Goal: Transaction & Acquisition: Purchase product/service

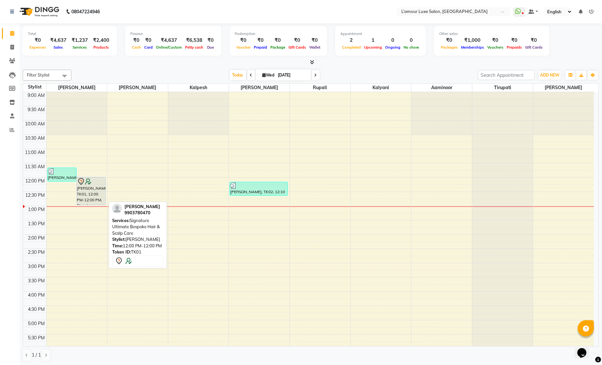
click at [90, 190] on div "[PERSON_NAME], TK01, 12:00 PM-12:00 PM, Signature Ultimate Bespoke Hair & Scalp…" at bounding box center [91, 191] width 29 height 28
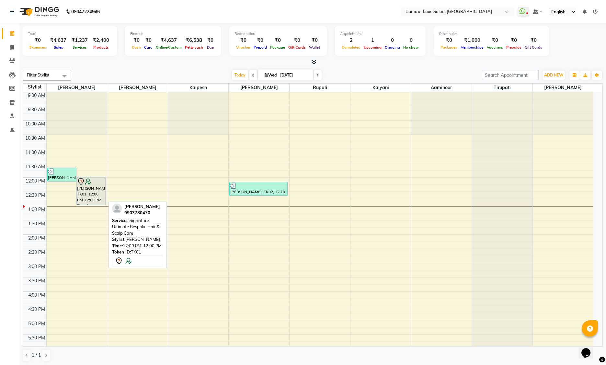
select select "7"
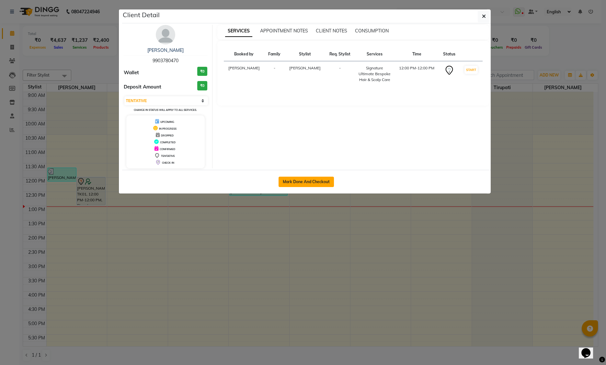
click at [308, 179] on button "Mark Done And Checkout" at bounding box center [306, 182] width 55 height 10
select select "service"
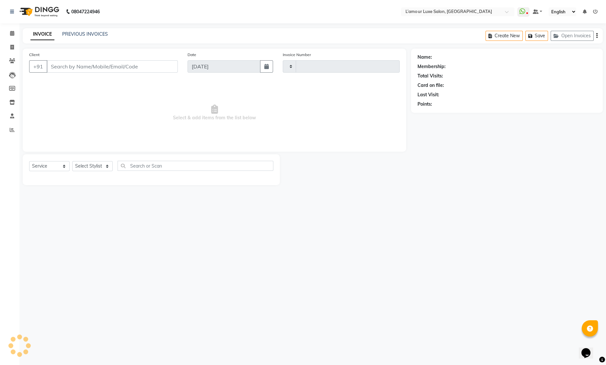
type input "1240"
select select "7325"
type input "9903780470"
select select "66550"
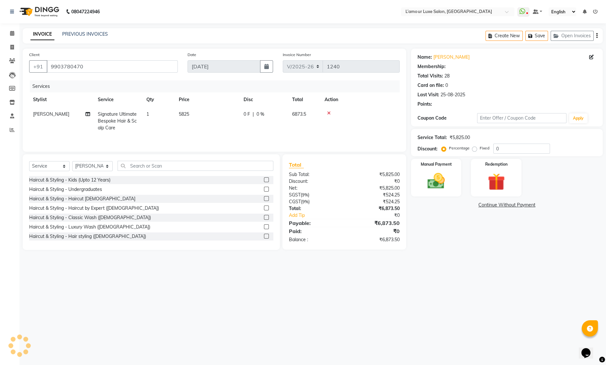
type input "20"
select select "2: Object"
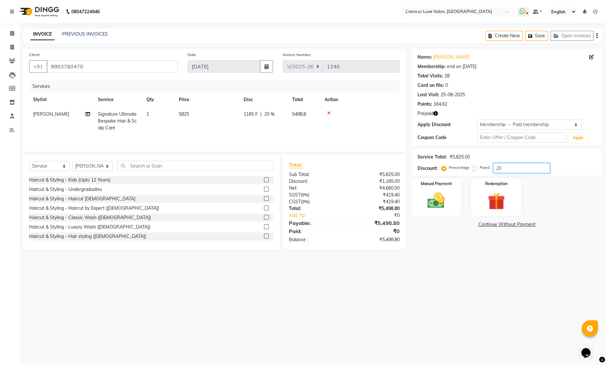
click at [516, 170] on input "20" at bounding box center [521, 168] width 57 height 10
type input "2"
click at [375, 118] on td at bounding box center [360, 121] width 79 height 28
click at [363, 131] on td at bounding box center [360, 121] width 79 height 28
click at [364, 130] on td at bounding box center [360, 121] width 79 height 28
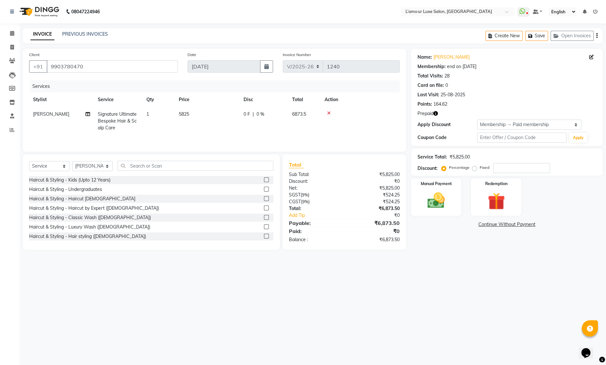
click at [386, 188] on div "₹5,825.00" at bounding box center [374, 188] width 60 height 7
click at [384, 131] on td at bounding box center [360, 121] width 79 height 28
click at [496, 183] on label "Redemption" at bounding box center [496, 183] width 23 height 6
click at [488, 224] on span "Prepaid 1" at bounding box center [486, 225] width 21 height 7
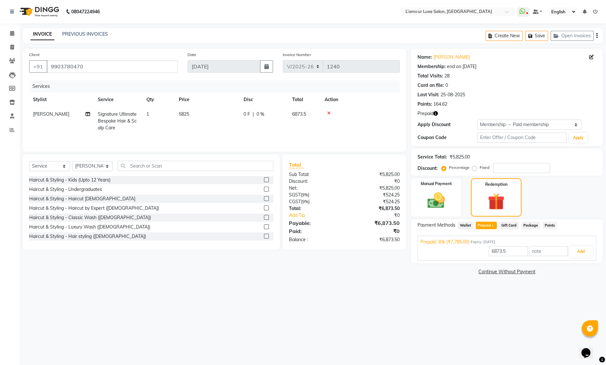
click at [388, 241] on div "₹6,873.50" at bounding box center [374, 239] width 60 height 7
click at [385, 224] on div "₹6,873.50" at bounding box center [374, 223] width 60 height 8
click at [388, 272] on div "Client +91 9903780470 Date 03-09-2025 Invoice Number V/2025 V/2025-26 1240 Serv…" at bounding box center [214, 163] width 393 height 228
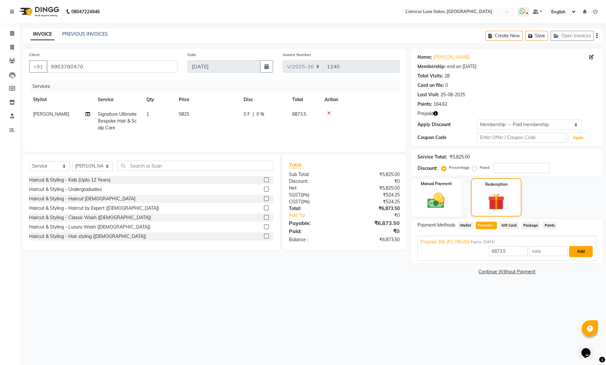
click at [584, 251] on button "Add" at bounding box center [581, 251] width 24 height 11
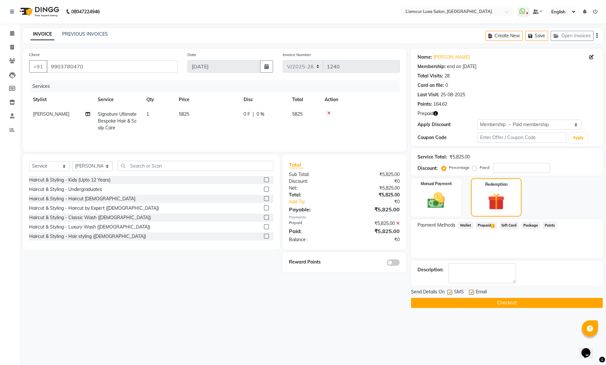
click at [397, 223] on icon at bounding box center [398, 223] width 4 height 5
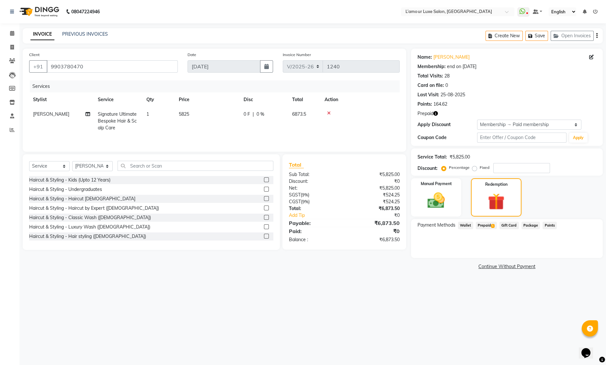
click at [483, 225] on span "Prepaid 1" at bounding box center [486, 225] width 21 height 7
click at [185, 111] on td "5825" at bounding box center [207, 121] width 65 height 28
select select "66550"
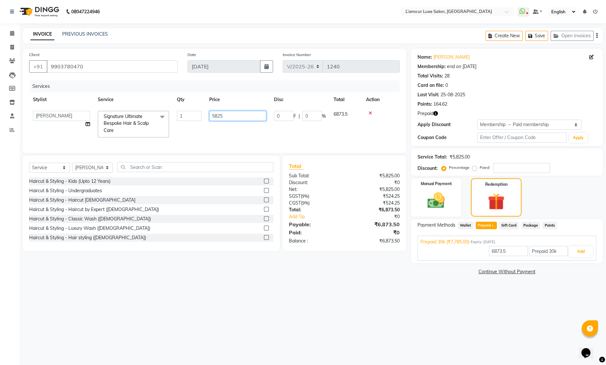
click at [240, 118] on input "5825" at bounding box center [237, 116] width 57 height 10
click at [221, 118] on input "5825" at bounding box center [237, 116] width 57 height 10
type input "6875"
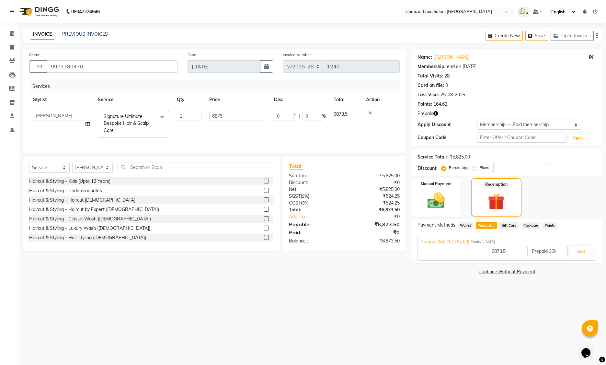
type input "7785"
click at [273, 141] on div "Services Stylist Service Qty Price Disc Total Action Aaminoor Anas Kalpesh Kaly…" at bounding box center [214, 113] width 371 height 66
click at [493, 251] on input "7785" at bounding box center [508, 251] width 39 height 10
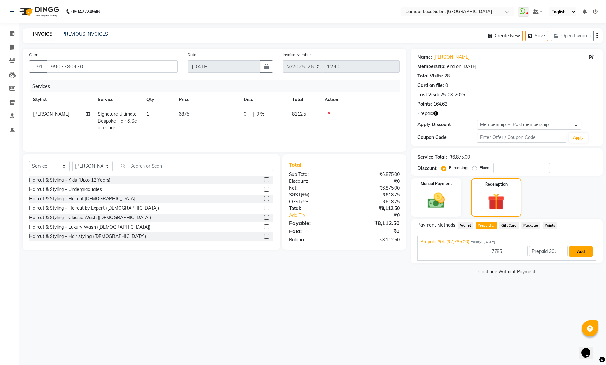
click at [581, 252] on button "Add" at bounding box center [581, 251] width 24 height 11
click at [499, 253] on input "7785" at bounding box center [508, 251] width 39 height 10
type input "6875"
click at [584, 250] on button "Add" at bounding box center [581, 251] width 24 height 11
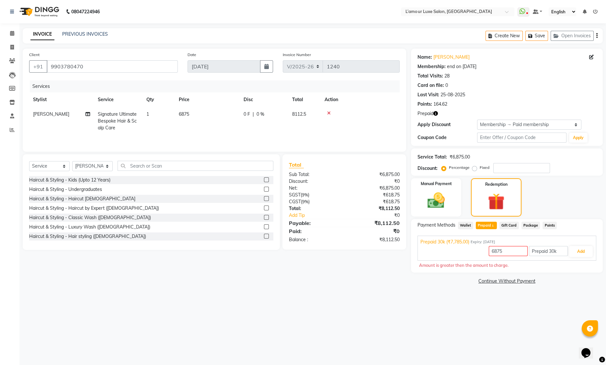
click at [472, 266] on div "Amount is greater then the amount to charge." at bounding box center [507, 265] width 176 height 6
click at [541, 251] on input "Prepaid 30k" at bounding box center [548, 251] width 39 height 10
click at [558, 251] on input "Prepaid 30k" at bounding box center [548, 251] width 39 height 10
click at [559, 263] on div "Amount is greater then the amount to charge." at bounding box center [507, 265] width 176 height 6
click at [506, 250] on input "6875" at bounding box center [508, 251] width 39 height 10
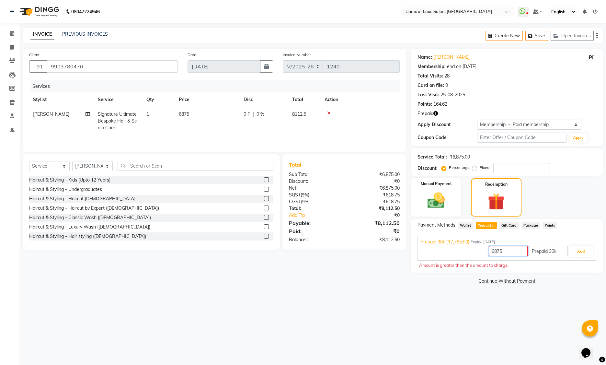
click at [492, 252] on input "6875" at bounding box center [508, 251] width 39 height 10
click at [581, 252] on button "Add" at bounding box center [581, 251] width 24 height 11
click at [501, 250] on input "6875" at bounding box center [508, 251] width 39 height 10
click at [511, 252] on input "6875" at bounding box center [508, 251] width 39 height 10
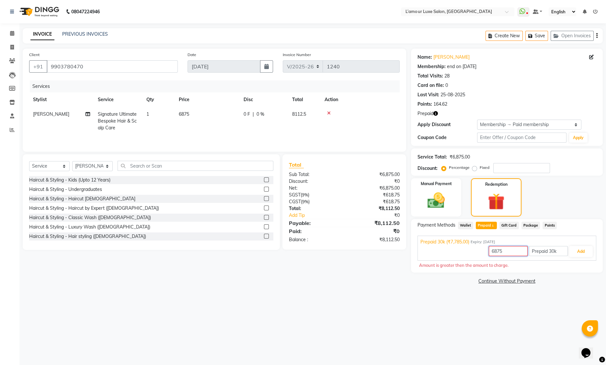
click at [496, 252] on input "6875" at bounding box center [508, 251] width 39 height 10
type input "500"
click at [578, 256] on button "Add" at bounding box center [581, 251] width 24 height 11
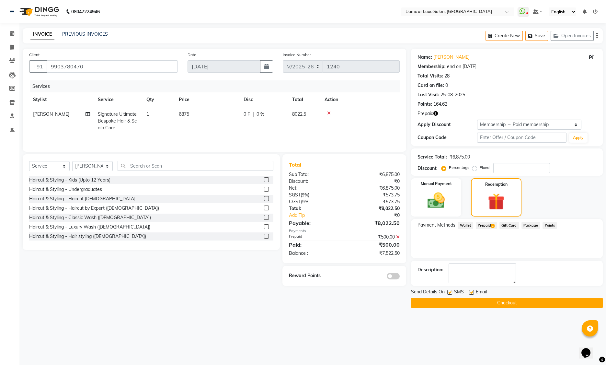
click at [397, 237] on icon at bounding box center [398, 237] width 4 height 5
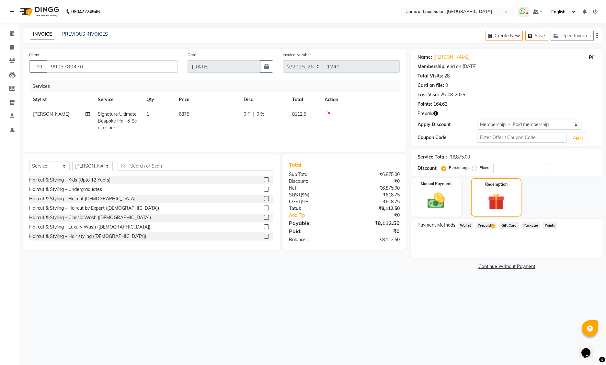
click at [526, 224] on span "Package" at bounding box center [531, 225] width 19 height 7
click at [490, 224] on span "Prepaid 1" at bounding box center [486, 225] width 21 height 7
click at [585, 250] on button "Add" at bounding box center [581, 251] width 24 height 11
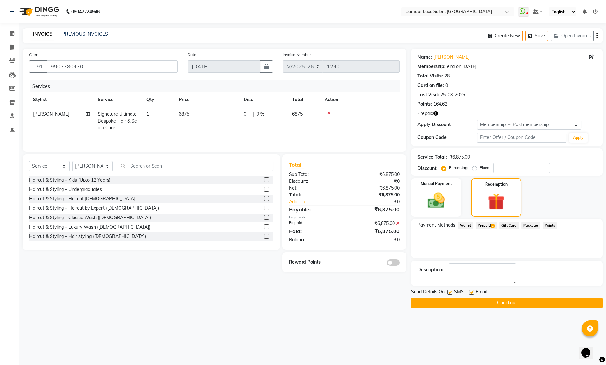
click at [435, 114] on icon "button" at bounding box center [435, 113] width 5 height 5
click at [419, 119] on span "(₹7,785.00)" at bounding box center [415, 119] width 24 height 5
click at [436, 113] on icon "button" at bounding box center [435, 113] width 5 height 5
click at [436, 114] on icon "button" at bounding box center [435, 113] width 5 height 5
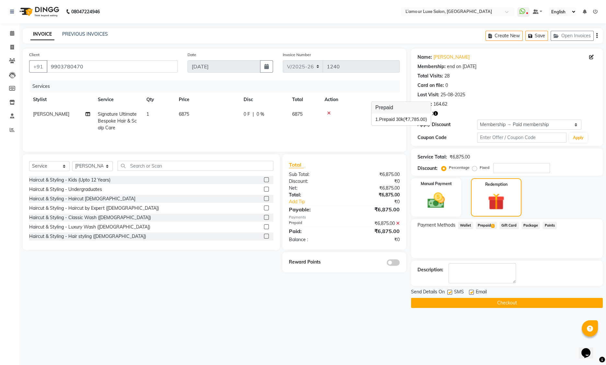
click at [416, 121] on span "(₹7,785.00)" at bounding box center [415, 119] width 24 height 5
click at [483, 225] on span "Prepaid 1" at bounding box center [486, 225] width 21 height 7
click at [385, 115] on div at bounding box center [360, 113] width 71 height 5
click at [398, 223] on icon at bounding box center [398, 223] width 4 height 5
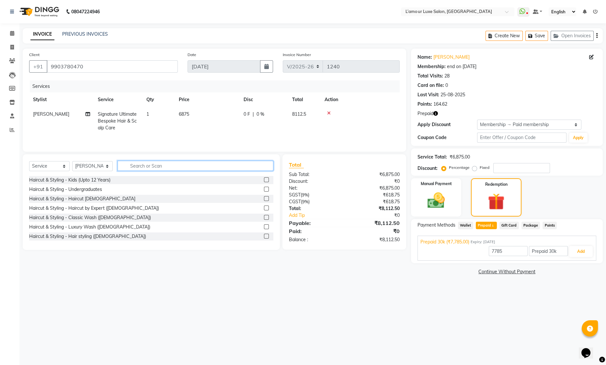
click at [150, 167] on input "text" at bounding box center [196, 166] width 156 height 10
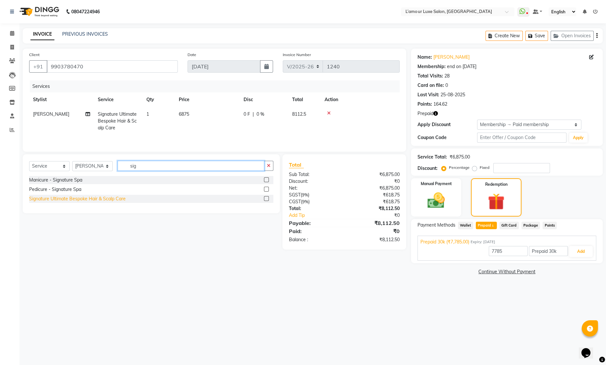
type input "sig"
click at [96, 200] on div "Signature Ultimate Bespoke Hair & Scalp Care" at bounding box center [77, 198] width 97 height 7
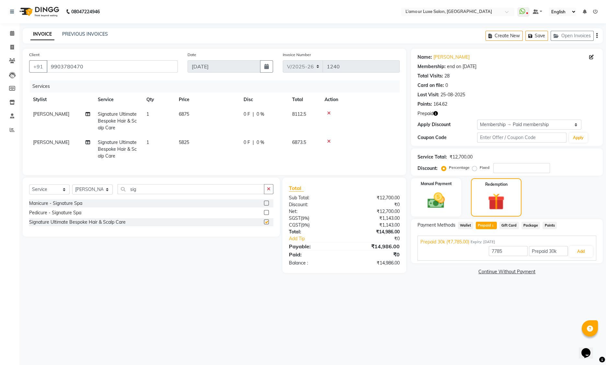
checkbox input "false"
click at [330, 112] on icon at bounding box center [329, 113] width 4 height 5
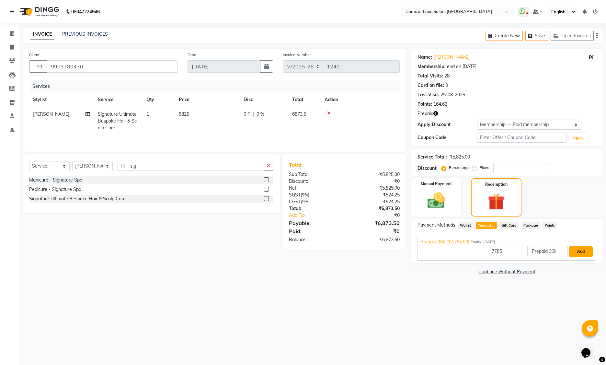
click at [576, 252] on button "Add" at bounding box center [581, 251] width 24 height 11
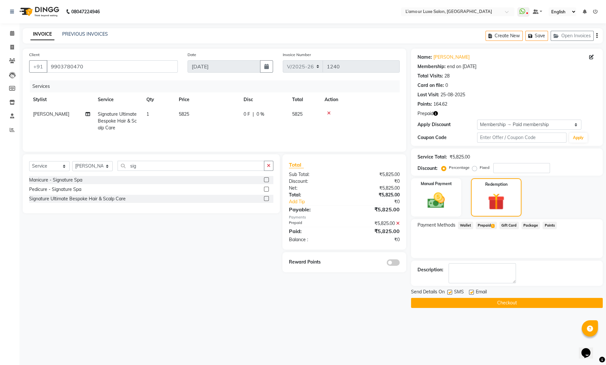
click at [510, 302] on button "Checkout" at bounding box center [507, 303] width 192 height 10
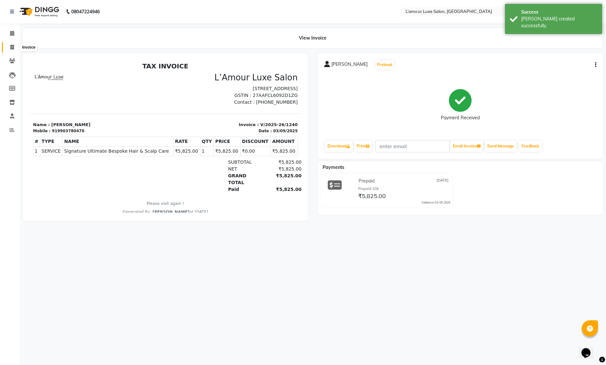
click at [11, 47] on icon at bounding box center [12, 47] width 4 height 5
select select "service"
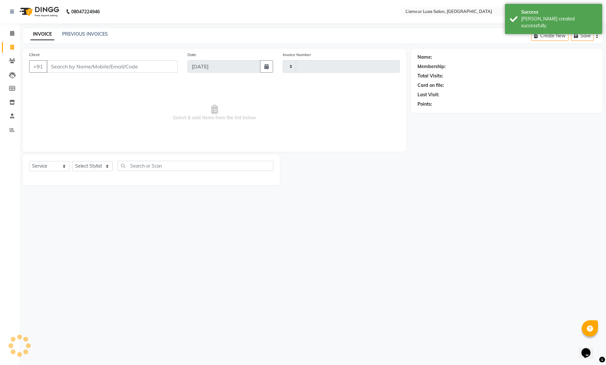
type input "1241"
select select "7325"
click at [14, 32] on span at bounding box center [11, 33] width 11 height 7
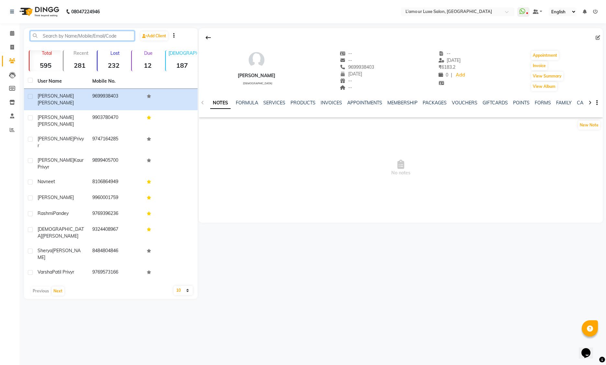
click at [118, 35] on input "text" at bounding box center [82, 36] width 104 height 10
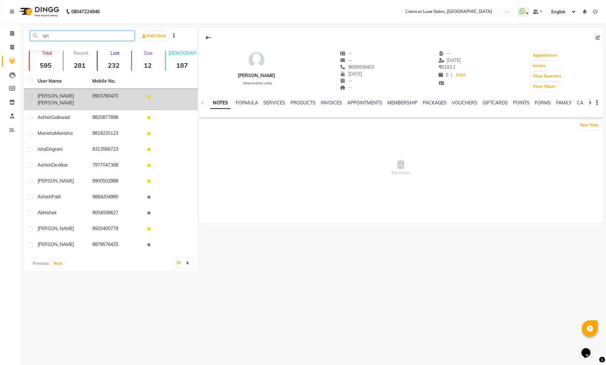
type input "ish"
click at [114, 99] on td "9903780470" at bounding box center [115, 99] width 55 height 21
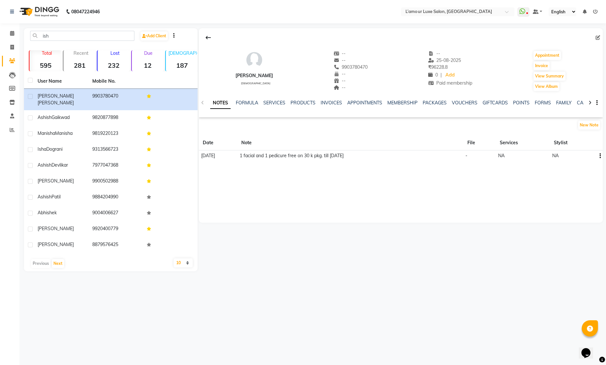
click at [297, 154] on td "1 facial and 1 pedicure free on 30 k pkg. till [DATE]" at bounding box center [350, 155] width 226 height 11
click at [296, 156] on td "1 facial and 1 pedicure free on 30 k pkg. till [DATE]" at bounding box center [350, 155] width 226 height 11
click at [354, 156] on td "1 facial and 1 pedicure free on 30 k pkg. till august 2025" at bounding box center [350, 155] width 226 height 11
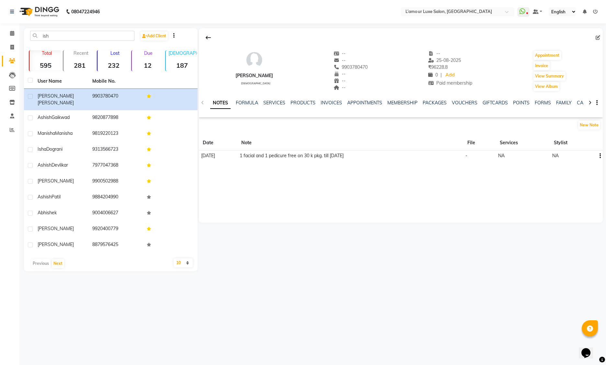
click at [413, 156] on td "1 facial and 1 pedicure free on 30 k pkg. till august 2025" at bounding box center [350, 155] width 226 height 11
click at [275, 105] on link "SERVICES" at bounding box center [274, 103] width 22 height 6
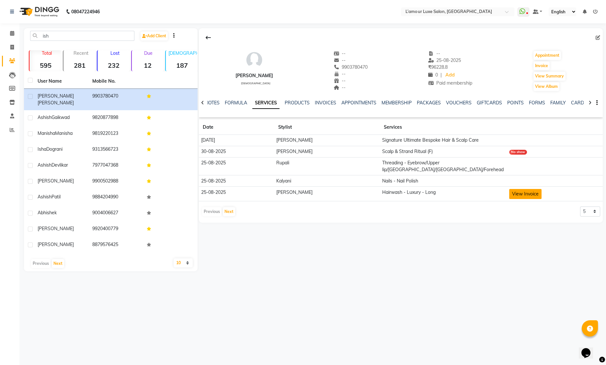
click at [518, 189] on button "View Invoice" at bounding box center [525, 194] width 32 height 10
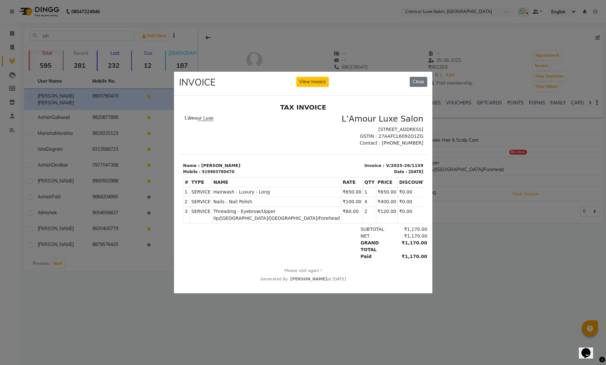
scroll to position [5, 0]
click at [420, 77] on button "Close" at bounding box center [418, 82] width 17 height 10
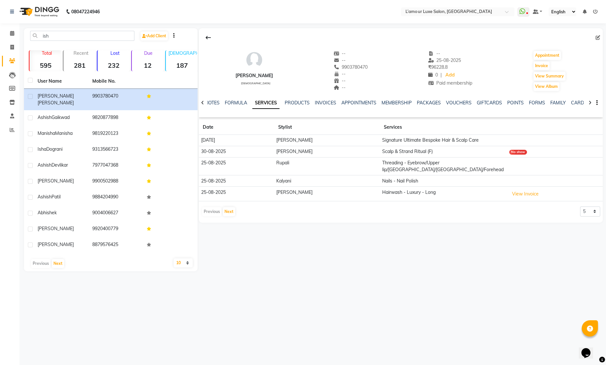
click at [591, 103] on icon at bounding box center [590, 102] width 3 height 5
click at [558, 76] on button "View Summary" at bounding box center [550, 76] width 32 height 9
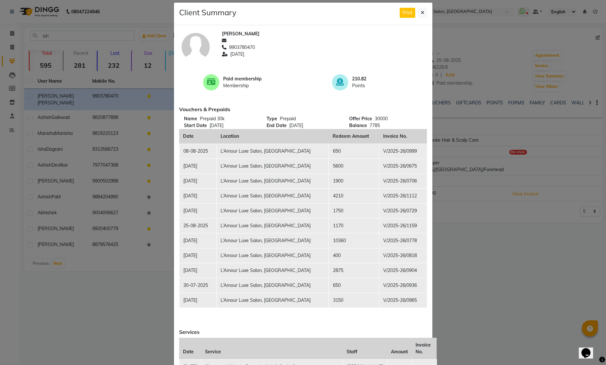
scroll to position [0, 0]
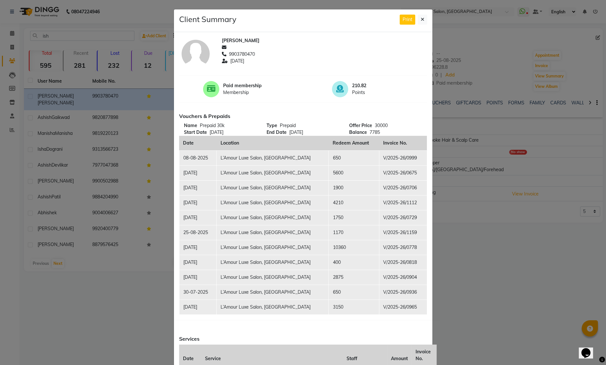
click at [371, 132] on span "7785" at bounding box center [375, 132] width 10 height 6
click at [286, 112] on div "Vouchers & Prepaids Name Prepaid 30k Start Date 28-06-2025 Type Prepaid End Dat…" at bounding box center [303, 214] width 258 height 209
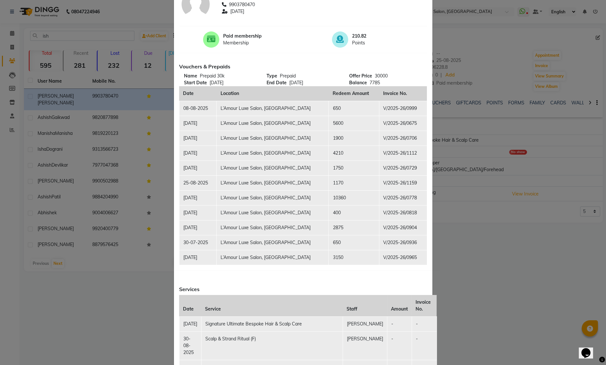
scroll to position [50, 0]
click at [445, 46] on ngb-modal-window "Client Summary Print Ishika Dey 9903780470 2025-08-25 Paid membership Membershi…" at bounding box center [303, 182] width 606 height 365
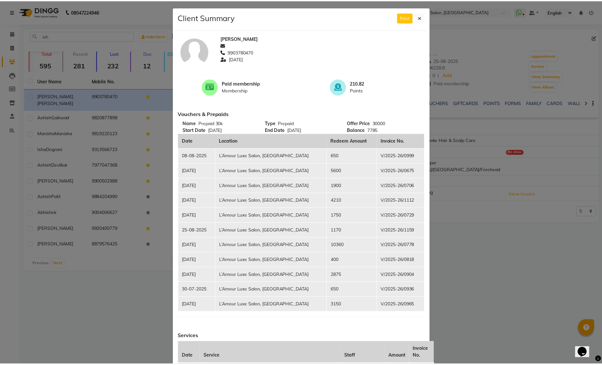
scroll to position [0, 0]
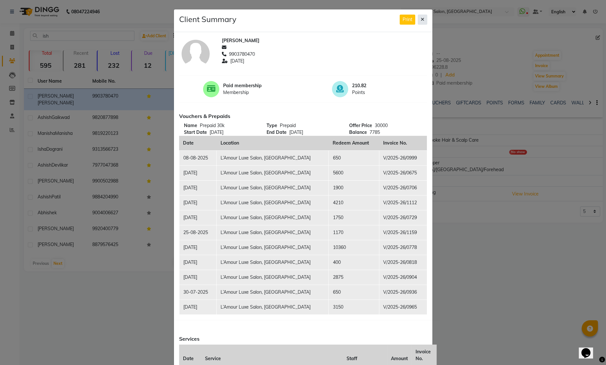
click at [423, 20] on button at bounding box center [422, 20] width 9 height 10
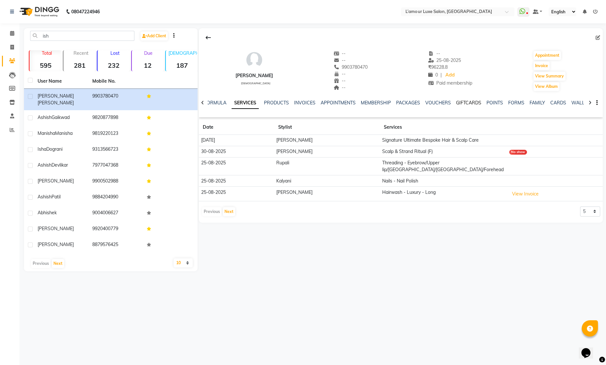
click at [469, 105] on link "GIFTCARDS" at bounding box center [468, 103] width 25 height 6
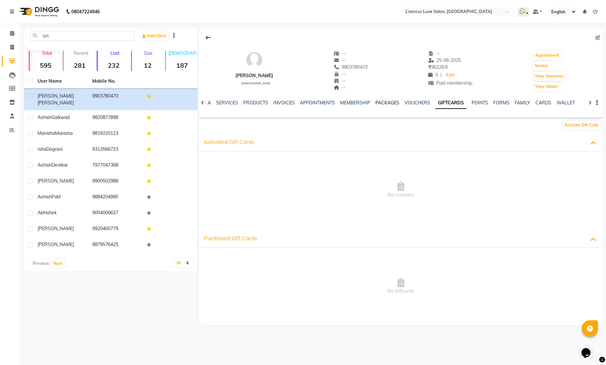
click at [382, 103] on link "PACKAGES" at bounding box center [387, 103] width 24 height 6
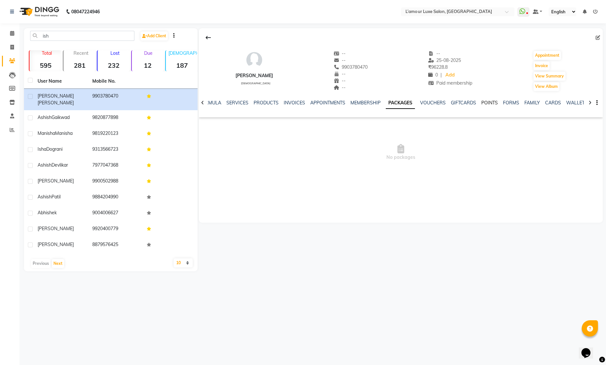
click at [489, 101] on link "POINTS" at bounding box center [489, 103] width 17 height 6
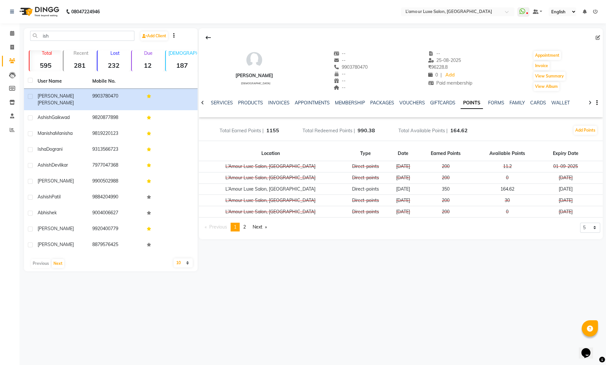
click at [590, 102] on icon at bounding box center [590, 102] width 3 height 5
click at [546, 102] on link "WALLET" at bounding box center [555, 103] width 18 height 6
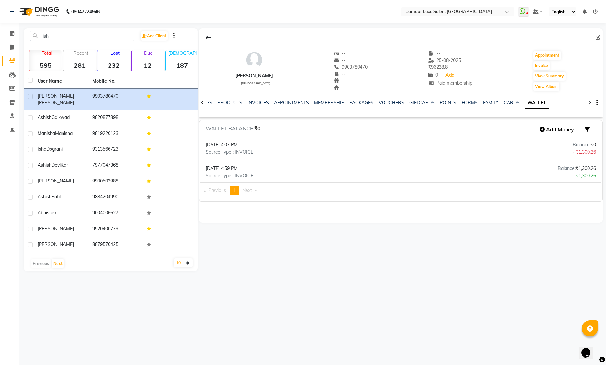
click at [201, 101] on icon at bounding box center [202, 102] width 3 height 5
click at [202, 103] on icon at bounding box center [202, 102] width 3 height 5
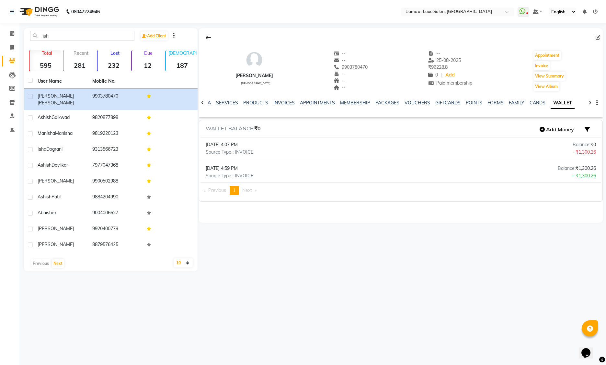
click at [202, 103] on icon at bounding box center [202, 102] width 3 height 5
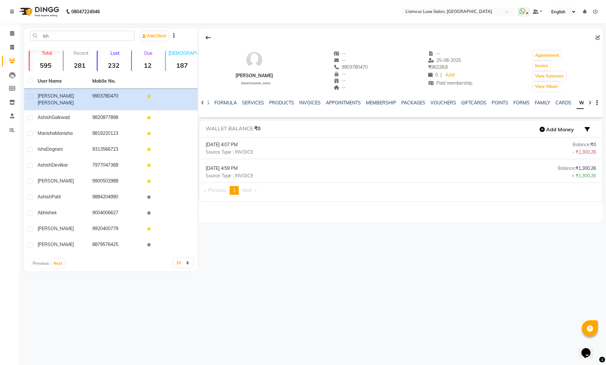
click at [202, 103] on icon at bounding box center [202, 102] width 3 height 5
click at [202, 103] on div "NOTES FORMULA SERVICES PRODUCTS INVOICES APPOINTMENTS MEMBERSHIP PACKAGES VOUCH…" at bounding box center [401, 103] width 404 height 22
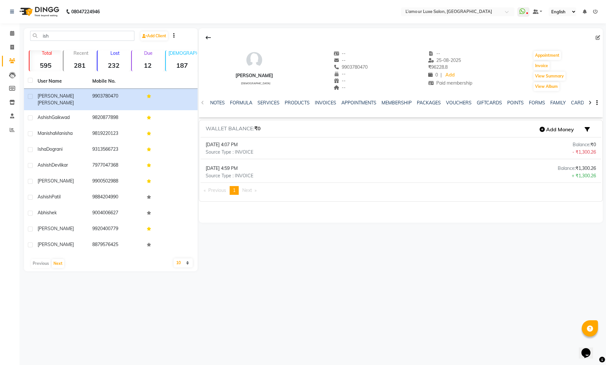
click at [202, 103] on div "NOTES FORMULA SERVICES PRODUCTS INVOICES APPOINTMENTS MEMBERSHIP PACKAGES VOUCH…" at bounding box center [401, 103] width 404 height 22
click at [265, 103] on link "SERVICES" at bounding box center [269, 103] width 22 height 6
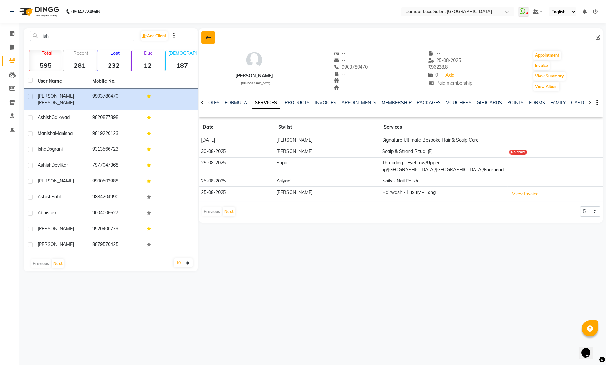
click at [208, 38] on icon at bounding box center [208, 37] width 5 height 5
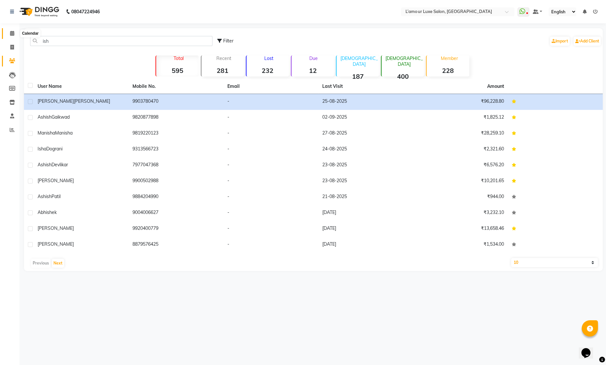
click at [10, 34] on icon at bounding box center [12, 33] width 4 height 5
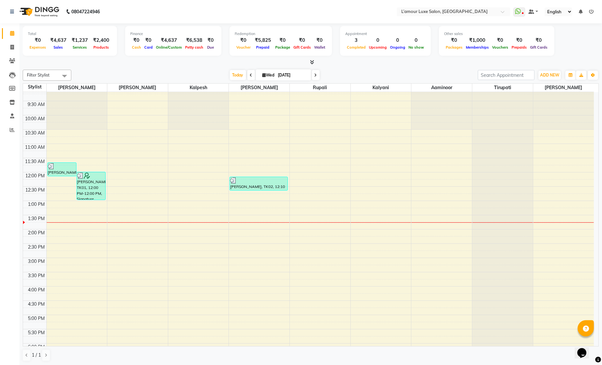
click at [312, 62] on icon at bounding box center [312, 62] width 4 height 5
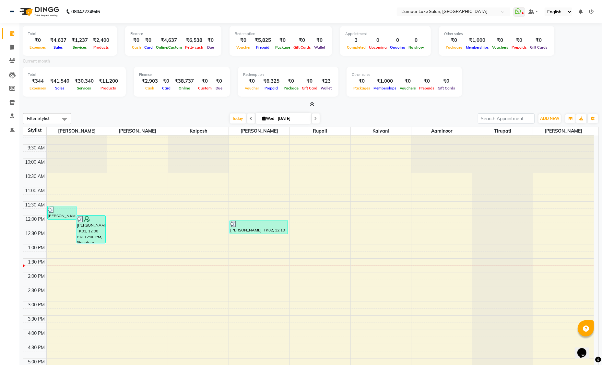
click at [312, 102] on icon at bounding box center [312, 104] width 4 height 5
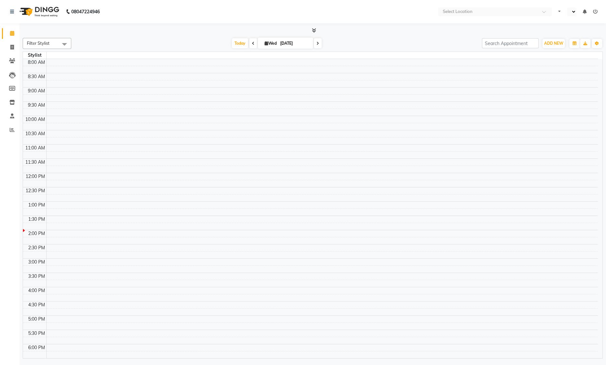
select select "en"
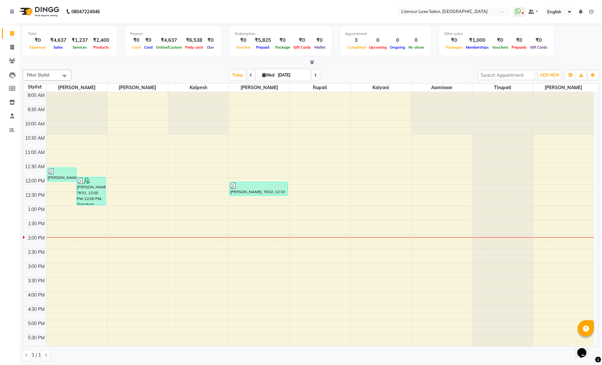
click at [347, 76] on div "[DATE] [DATE]" at bounding box center [275, 75] width 400 height 10
click at [550, 73] on span "ADD NEW" at bounding box center [549, 75] width 19 height 5
click at [533, 96] on link "Add Invoice" at bounding box center [534, 95] width 51 height 8
select select "service"
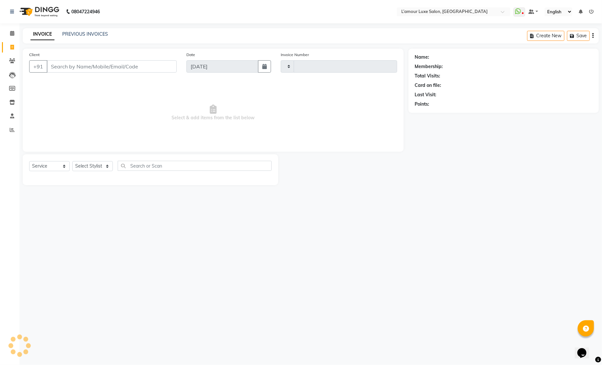
type input "1241"
select select "7325"
click at [94, 166] on select "Select Stylist Aaminoor Anas Kalpesh Kalyani krutika Desai Ravi Thakor Rukshana…" at bounding box center [92, 166] width 40 height 10
select select "63822"
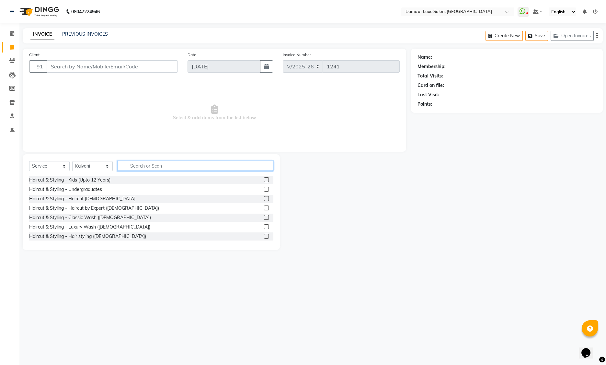
click at [154, 165] on input "text" at bounding box center [196, 166] width 156 height 10
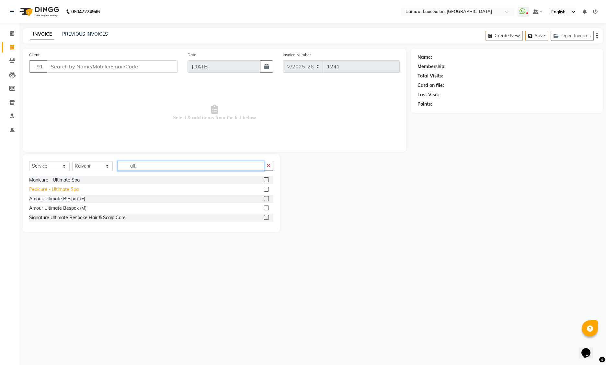
type input "ulti"
click at [75, 190] on div "Pedicure - Ultimate Spa" at bounding box center [54, 189] width 50 height 7
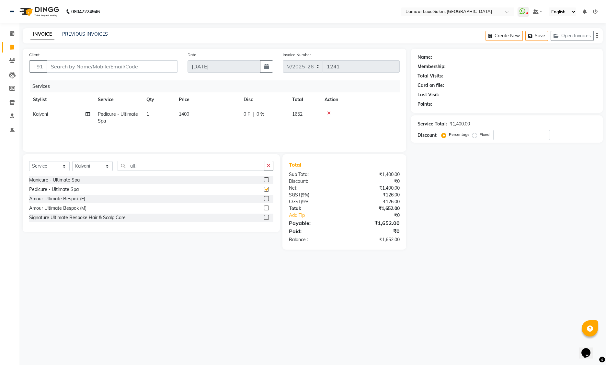
checkbox input "false"
click at [383, 222] on div "₹1,652.00" at bounding box center [374, 223] width 60 height 8
click at [389, 236] on div "₹1,652.00" at bounding box center [374, 239] width 60 height 7
click at [386, 243] on div "Total Sub Total: ₹1,400.00 Discount: ₹0 Net: ₹1,400.00 SGST ( 9% ) ₹126.00 CGST…" at bounding box center [344, 201] width 124 height 95
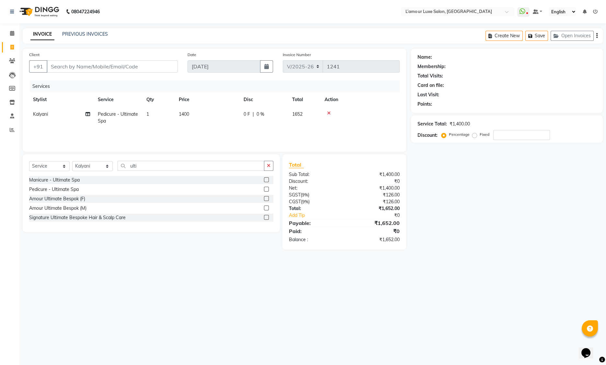
click at [386, 243] on div "Total Sub Total: ₹1,400.00 Discount: ₹0 Net: ₹1,400.00 SGST ( 9% ) ₹126.00 CGST…" at bounding box center [344, 201] width 124 height 95
click at [388, 238] on div "₹1,652.00" at bounding box center [374, 239] width 60 height 7
click at [387, 238] on div "₹1,652.00" at bounding box center [374, 239] width 60 height 7
click at [386, 241] on div "₹1,652.00" at bounding box center [374, 239] width 60 height 7
click at [517, 133] on input "number" at bounding box center [521, 135] width 57 height 10
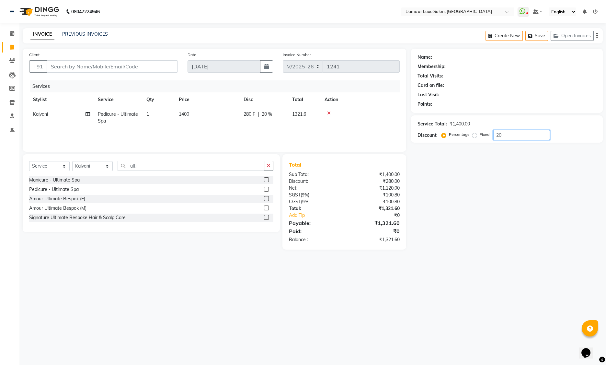
type input "2"
click at [138, 69] on input "Client" at bounding box center [112, 66] width 131 height 12
type input "9"
type input "0"
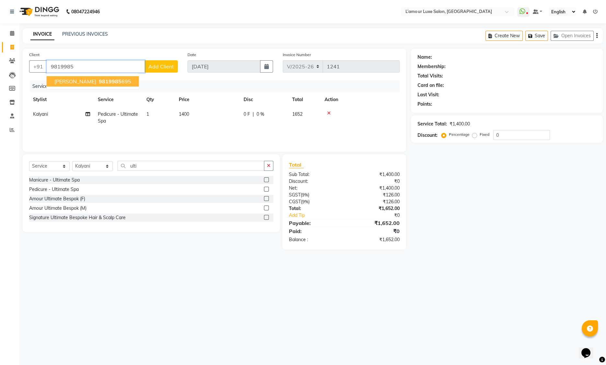
click at [115, 81] on ngb-highlight "9819985 695" at bounding box center [115, 81] width 34 height 6
type input "9819985695"
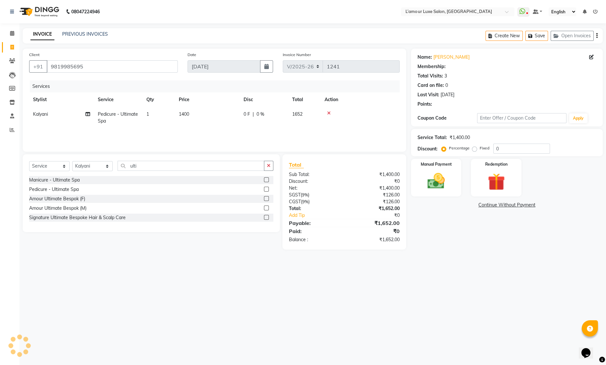
select select "2: Object"
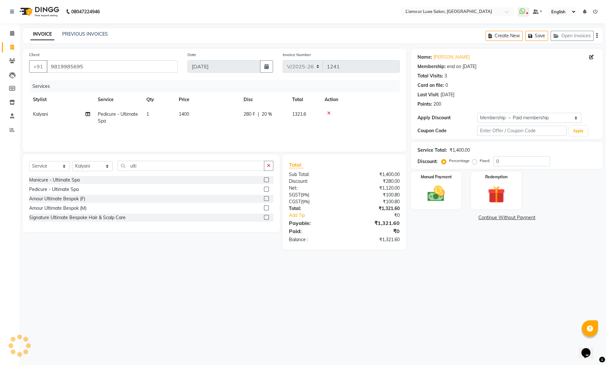
type input "20"
click at [391, 242] on div "₹1,321.60" at bounding box center [374, 239] width 60 height 7
click at [453, 247] on div "Name: Samina Syed Membership: end on 07-07-2026 Total Visits: 3 Card on file: 0…" at bounding box center [509, 149] width 197 height 201
click at [506, 185] on img at bounding box center [496, 194] width 29 height 22
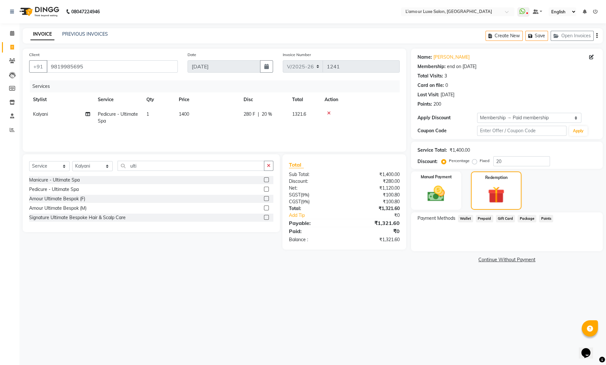
click at [543, 219] on span "Points" at bounding box center [546, 218] width 14 height 7
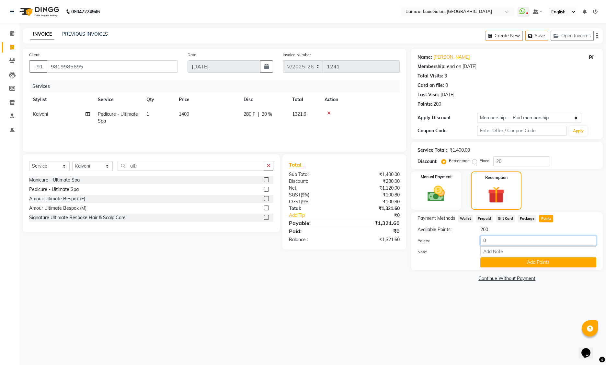
click at [489, 241] on input "0" at bounding box center [538, 241] width 116 height 10
type input "200"
click at [527, 261] on button "Add Points" at bounding box center [538, 262] width 116 height 10
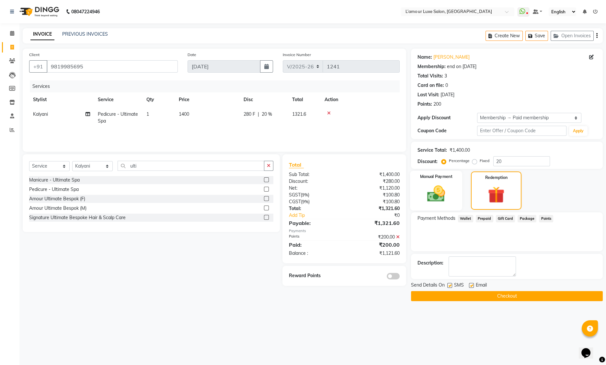
click at [442, 194] on img at bounding box center [436, 193] width 29 height 21
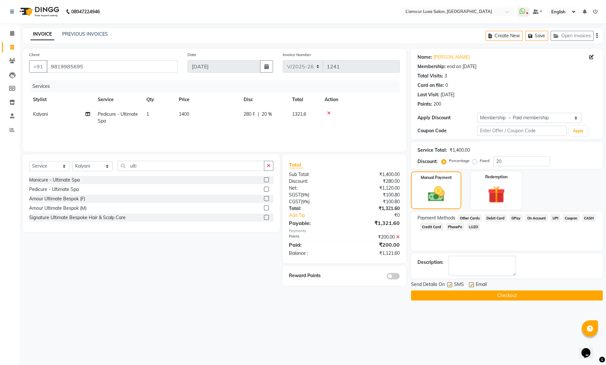
click at [514, 217] on span "GPay" at bounding box center [516, 217] width 13 height 7
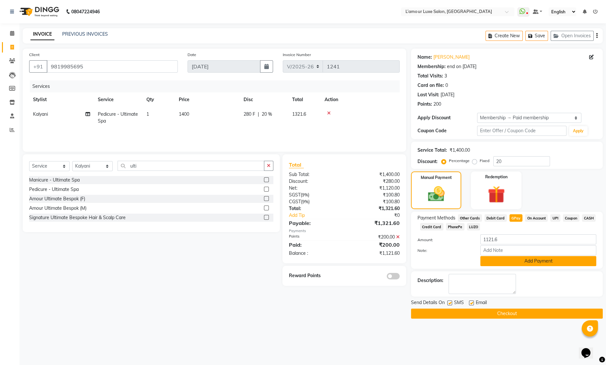
click at [523, 261] on button "Add Payment" at bounding box center [538, 261] width 116 height 10
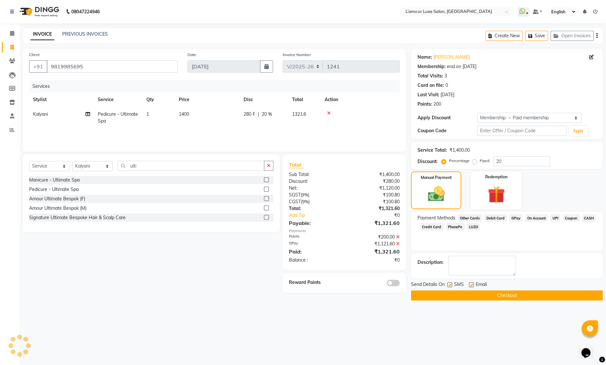
click at [492, 295] on button "Checkout" at bounding box center [507, 295] width 192 height 10
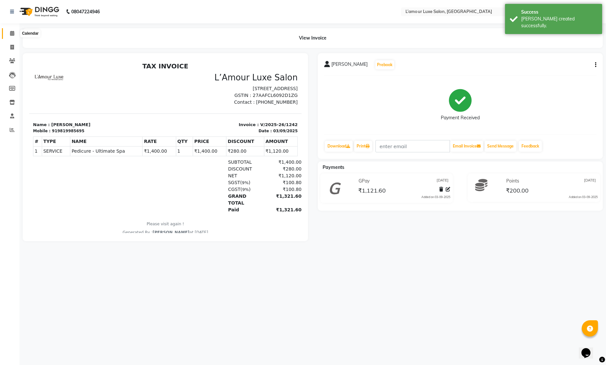
click at [13, 33] on icon at bounding box center [12, 33] width 4 height 5
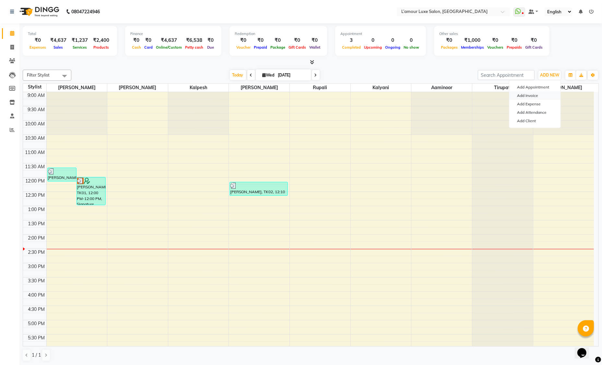
click at [537, 97] on link "Add Invoice" at bounding box center [534, 95] width 51 height 8
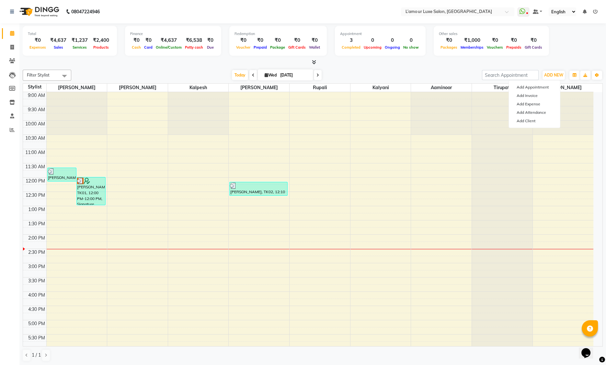
select select "service"
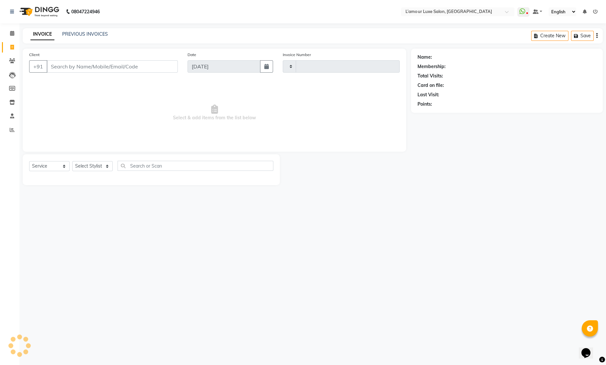
type input "1241"
select select "7325"
click at [95, 169] on select "Select Stylist" at bounding box center [92, 166] width 40 height 10
select select "62894"
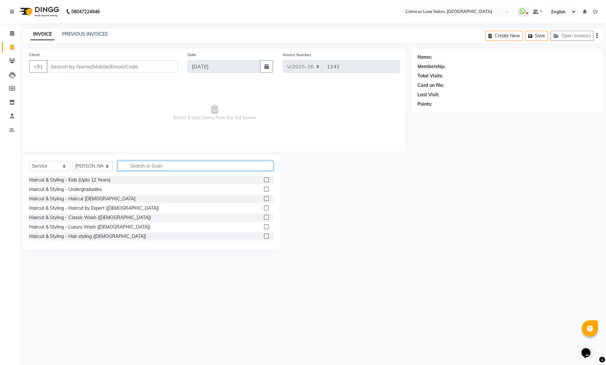
click at [144, 166] on input "text" at bounding box center [196, 166] width 156 height 10
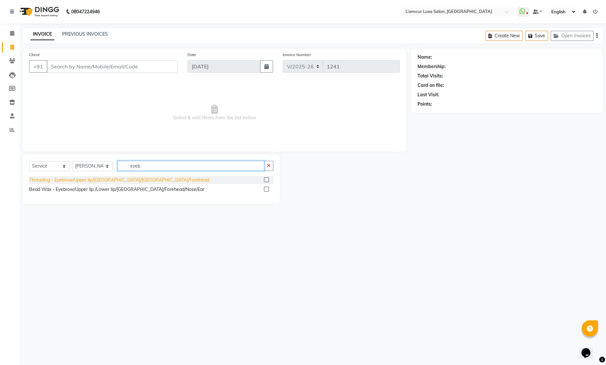
type input "eyeb"
click at [88, 182] on div "Threading - Eyebrow/Upper lip/Lower Lip/Chin/Forehead" at bounding box center [119, 180] width 180 height 7
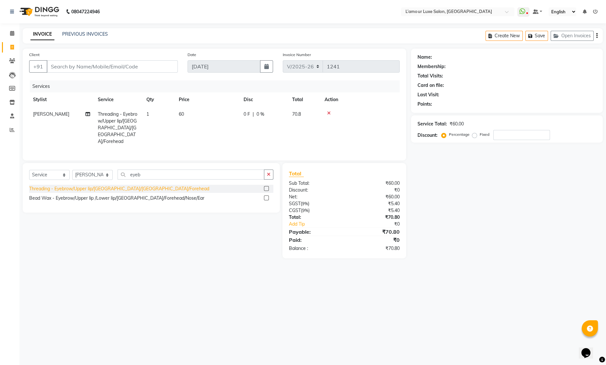
click at [87, 185] on div "Threading - Eyebrow/Upper lip/Lower Lip/Chin/Forehead" at bounding box center [119, 188] width 180 height 7
checkbox input "false"
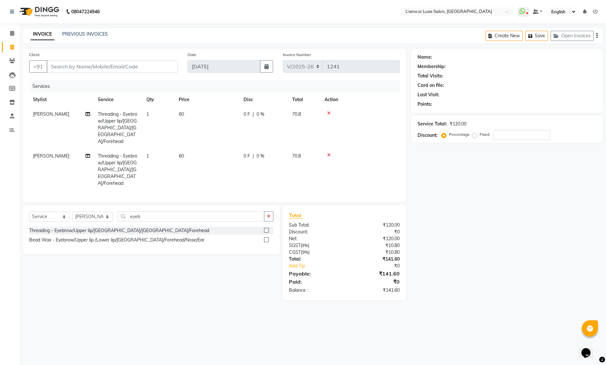
click at [152, 110] on td "1" at bounding box center [159, 128] width 32 height 42
select select "62894"
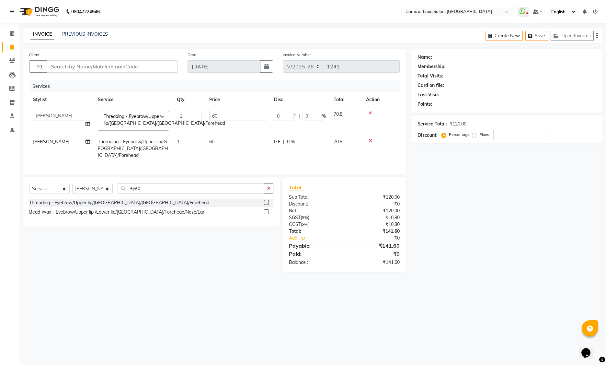
click at [204, 115] on td "1" at bounding box center [189, 121] width 32 height 28
click at [197, 115] on input "1" at bounding box center [189, 116] width 25 height 10
type input "2"
click at [370, 146] on td at bounding box center [381, 148] width 38 height 28
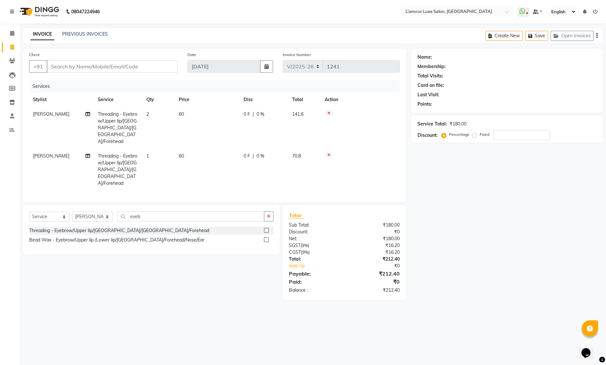
click at [326, 153] on div at bounding box center [360, 155] width 71 height 5
click at [328, 153] on icon at bounding box center [329, 155] width 4 height 5
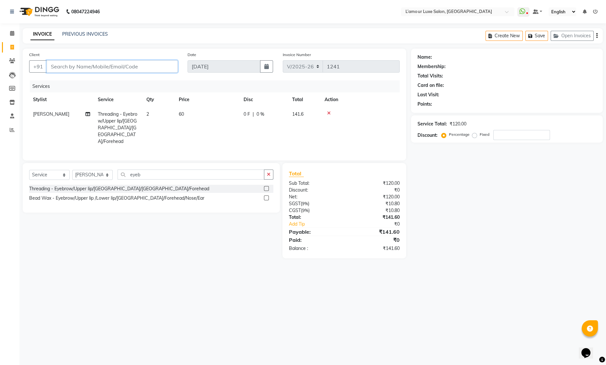
click at [104, 65] on input "Client" at bounding box center [112, 66] width 131 height 12
type input "8"
type input "0"
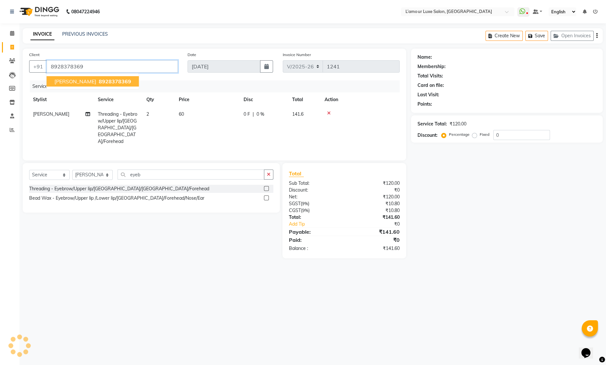
type input "8928378369"
select select "1: Object"
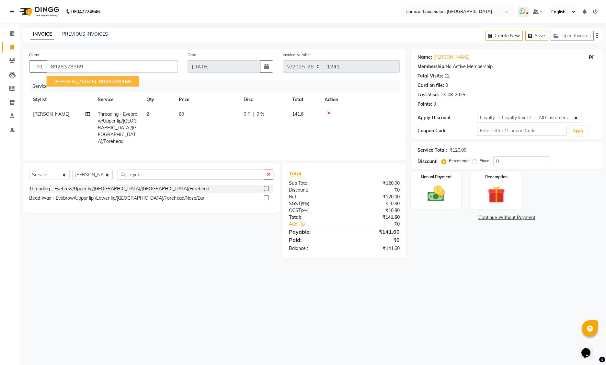
click at [108, 81] on span "8928378369" at bounding box center [115, 81] width 32 height 6
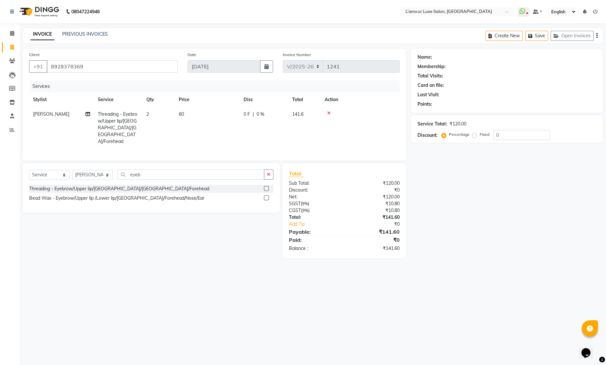
select select "1: Object"
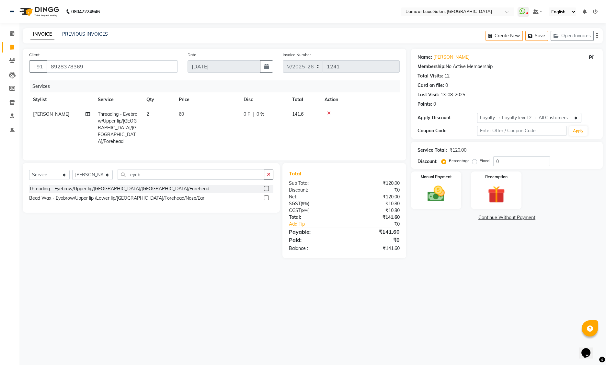
click at [391, 245] on div "₹141.60" at bounding box center [374, 248] width 60 height 7
click at [423, 240] on div "Name: Greeshma George Membership: No Active Membership Total Visits: 12 Card on…" at bounding box center [509, 154] width 197 height 210
click at [438, 189] on img at bounding box center [436, 193] width 29 height 21
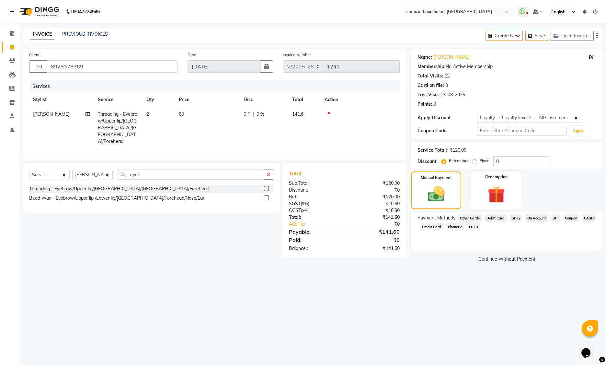
click at [516, 220] on span "GPay" at bounding box center [516, 217] width 13 height 7
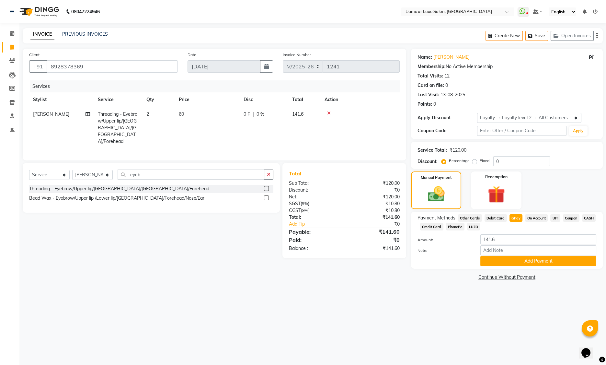
click at [590, 220] on span "CASH" at bounding box center [589, 217] width 14 height 7
click at [550, 267] on div "Payment Methods Other Cards Debit Card GPay On Account UPI Coupon CASH Credit C…" at bounding box center [507, 240] width 192 height 57
click at [546, 261] on button "Add Payment" at bounding box center [538, 261] width 116 height 10
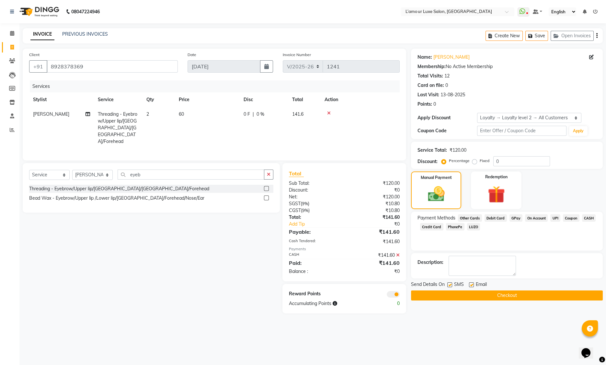
click at [507, 297] on button "Checkout" at bounding box center [507, 295] width 192 height 10
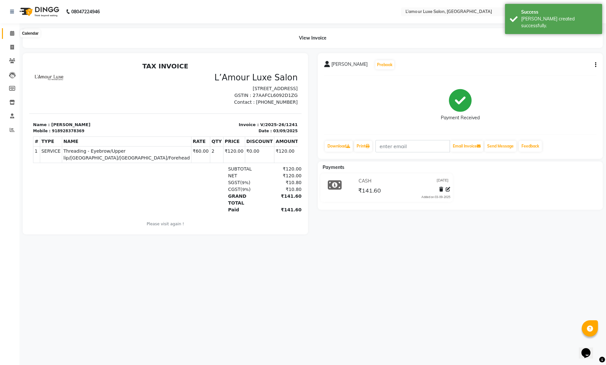
click at [15, 30] on span at bounding box center [11, 33] width 11 height 7
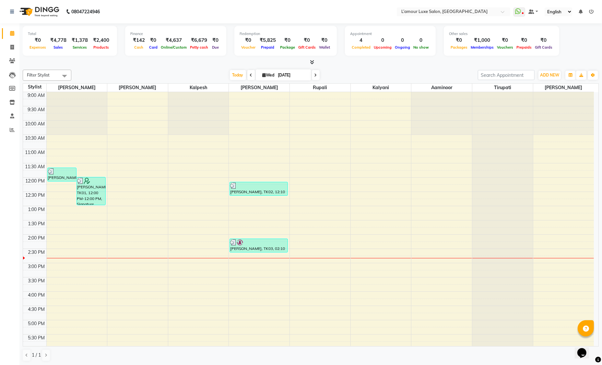
click at [313, 64] on icon at bounding box center [312, 62] width 4 height 5
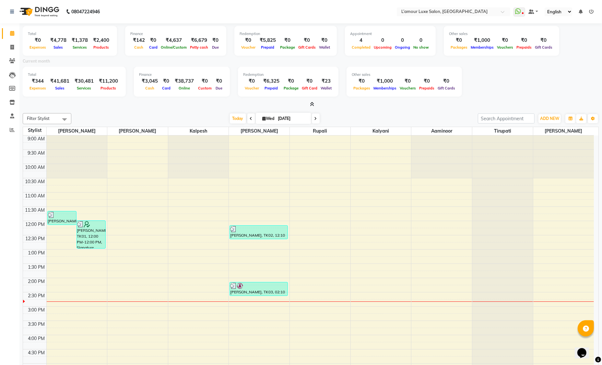
click at [311, 103] on icon at bounding box center [312, 104] width 4 height 5
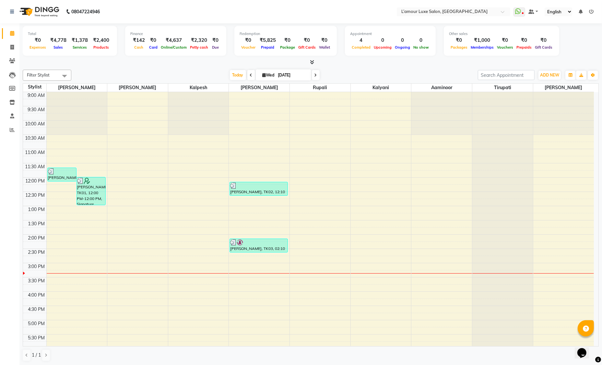
click at [315, 75] on icon at bounding box center [315, 75] width 3 height 4
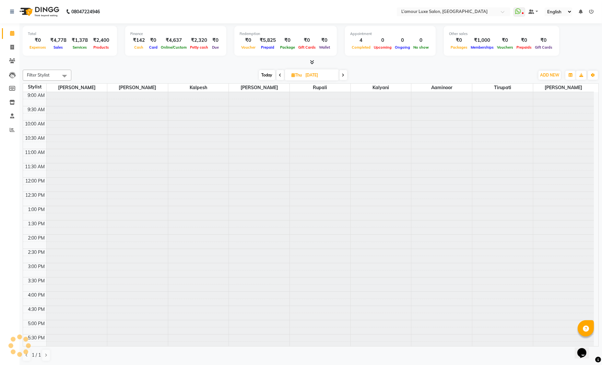
scroll to position [115, 0]
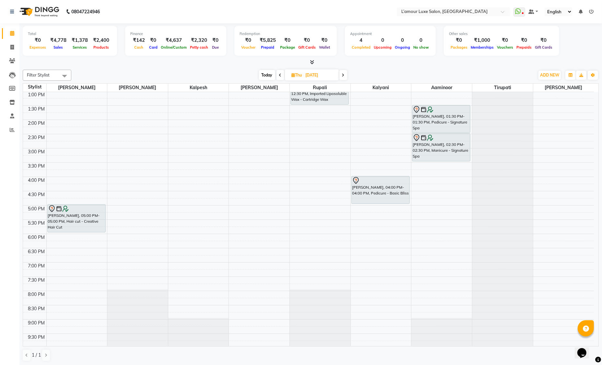
click at [346, 75] on span at bounding box center [343, 75] width 8 height 10
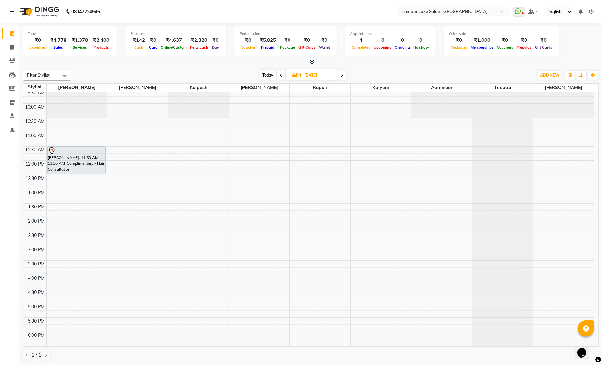
scroll to position [0, 0]
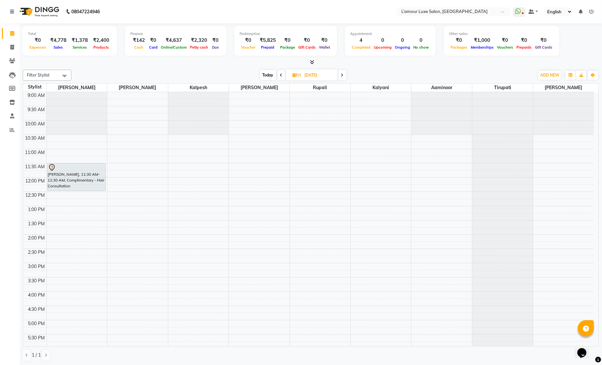
click at [271, 74] on span "Today" at bounding box center [268, 75] width 16 height 10
type input "[DATE]"
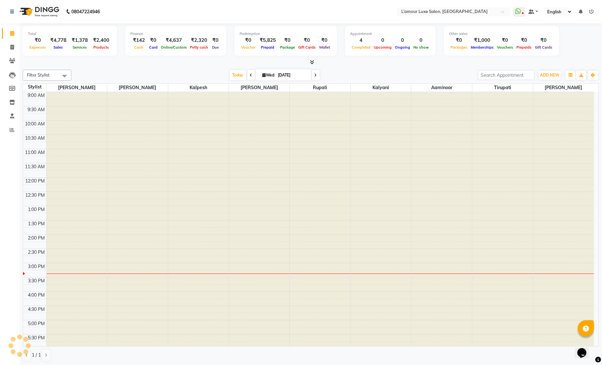
scroll to position [115, 0]
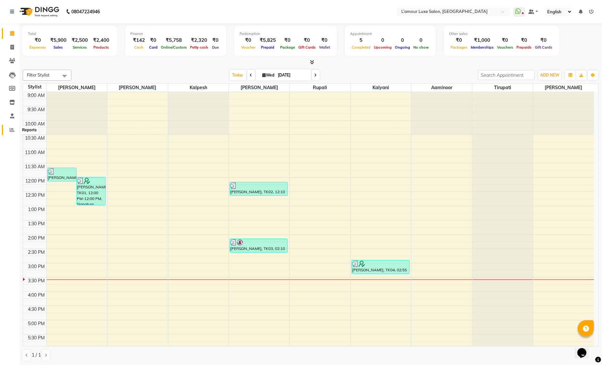
click at [14, 131] on icon at bounding box center [12, 129] width 5 height 5
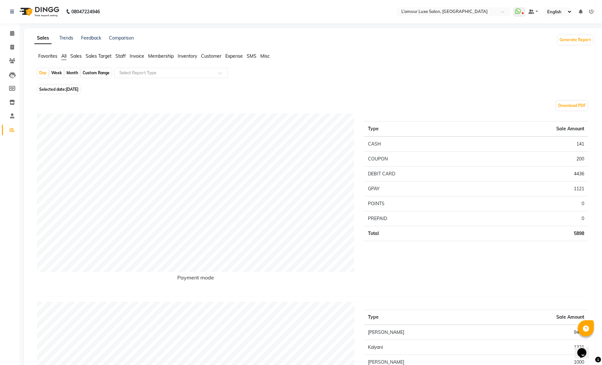
click at [304, 74] on div "Day Week Month Custom Range Select Report Type" at bounding box center [313, 76] width 553 height 16
click at [377, 80] on div "Day Week Month Custom Range Select Report Type" at bounding box center [313, 76] width 553 height 16
click at [121, 55] on span "Staff" at bounding box center [120, 56] width 10 height 6
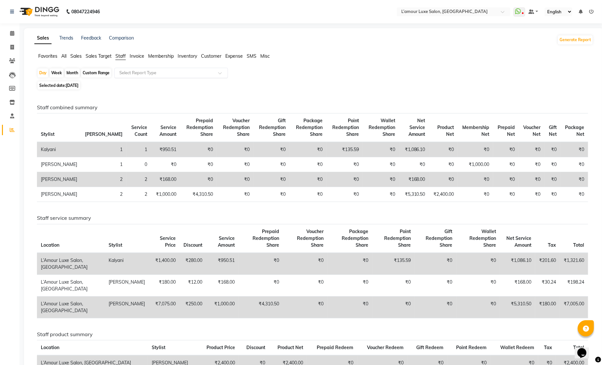
click at [222, 74] on span at bounding box center [222, 75] width 8 height 6
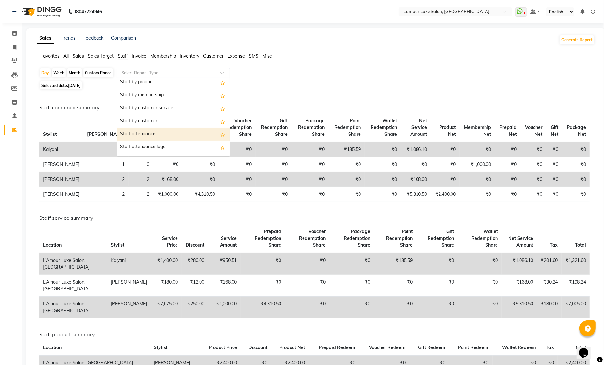
scroll to position [29, 0]
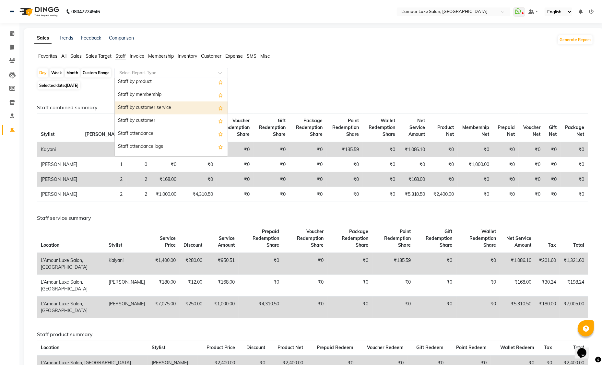
click at [193, 110] on div "Staff by customer service" at bounding box center [171, 107] width 113 height 13
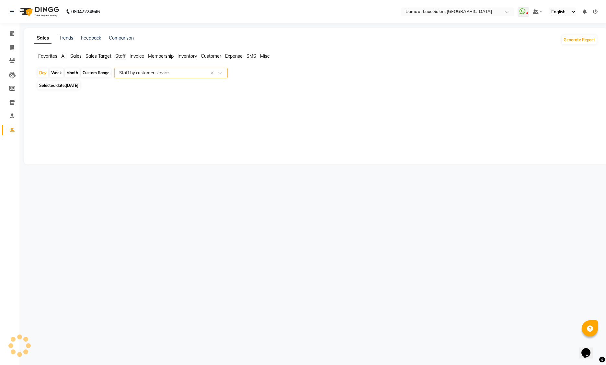
click at [350, 68] on div "Day Week Month Custom Range Select Report Type × Staff by customer service ×" at bounding box center [316, 74] width 558 height 12
select select "full_report"
select select "csv"
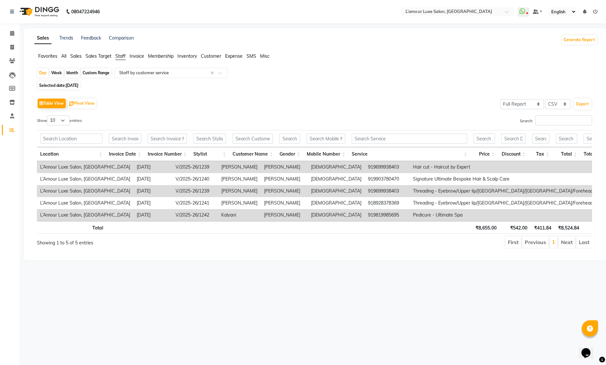
click at [70, 87] on span "[DATE]" at bounding box center [72, 85] width 13 height 5
select select "9"
select select "2025"
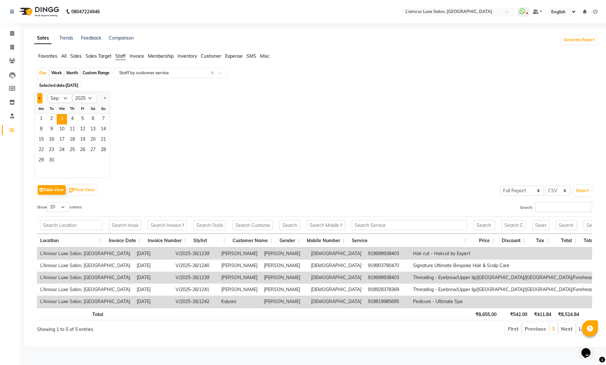
click at [42, 99] on button "Previous month" at bounding box center [39, 98] width 5 height 10
select select "8"
click at [73, 71] on div "Month" at bounding box center [72, 72] width 15 height 9
select select "9"
select select "2025"
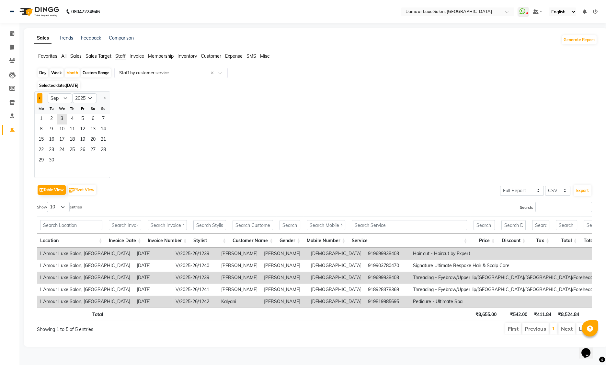
click at [42, 99] on button "Previous month" at bounding box center [39, 98] width 5 height 10
select select "8"
click at [73, 150] on span "21" at bounding box center [72, 150] width 10 height 10
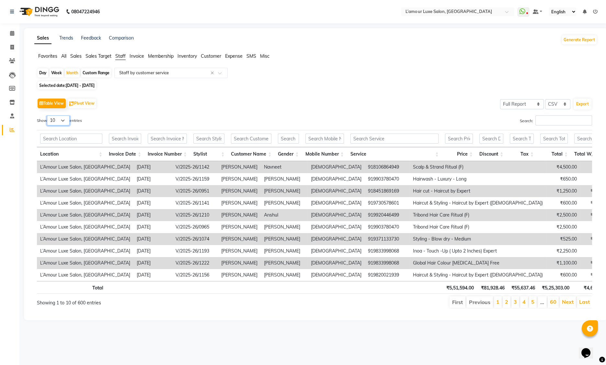
click at [63, 120] on select "10 25 50 100" at bounding box center [58, 120] width 23 height 10
select select "100"
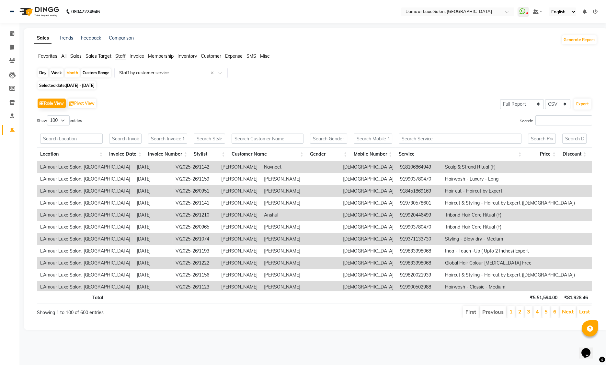
click at [301, 101] on div "Table View Pivot View Select Full Report Filtered Report Select CSV PDF Export" at bounding box center [314, 104] width 555 height 14
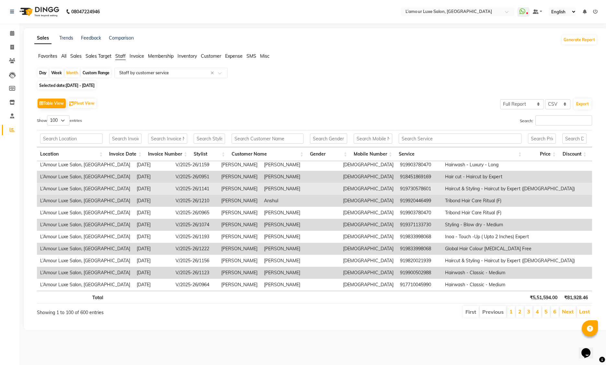
scroll to position [0, 0]
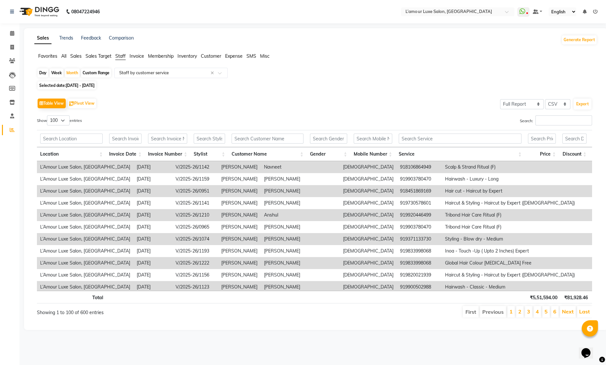
click at [209, 152] on th "Stylist" at bounding box center [209, 154] width 38 height 14
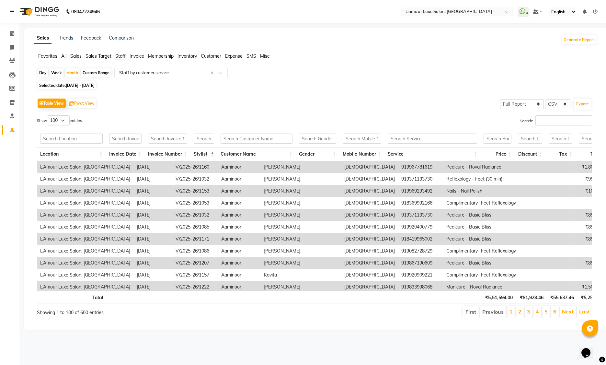
click at [209, 152] on th "Stylist" at bounding box center [203, 154] width 27 height 14
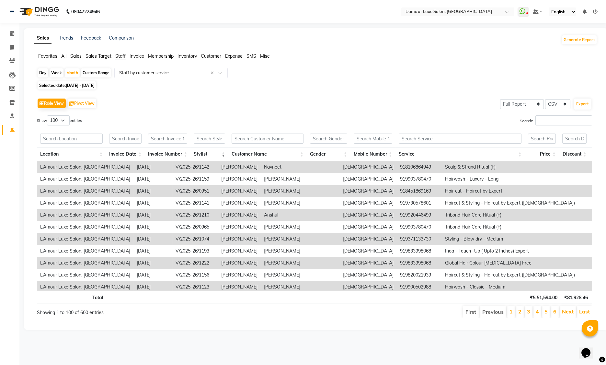
click at [286, 99] on div "Table View Pivot View Select Full Report Filtered Report Select CSV PDF Export" at bounding box center [314, 104] width 555 height 14
